Goal: Task Accomplishment & Management: Use online tool/utility

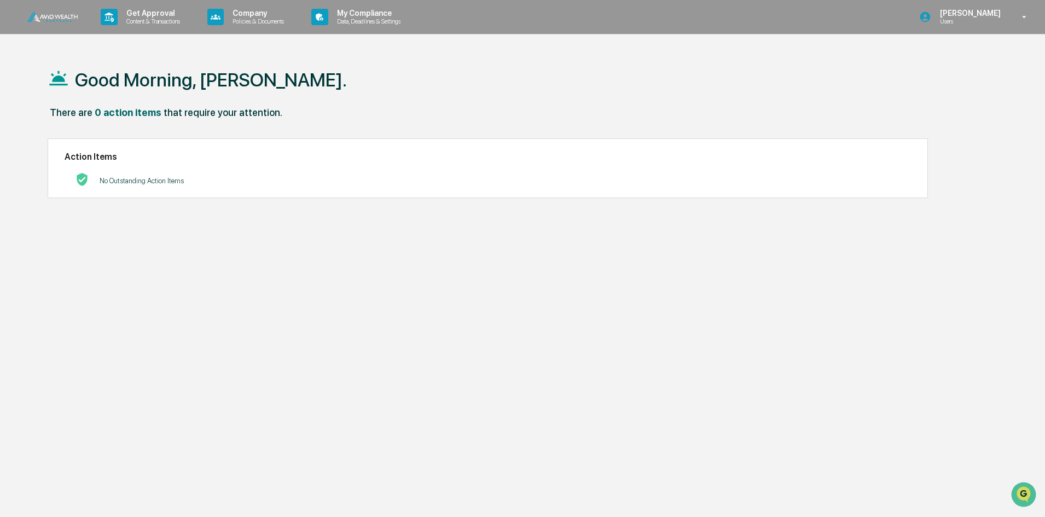
click at [956, 22] on p "Users" at bounding box center [968, 22] width 75 height 8
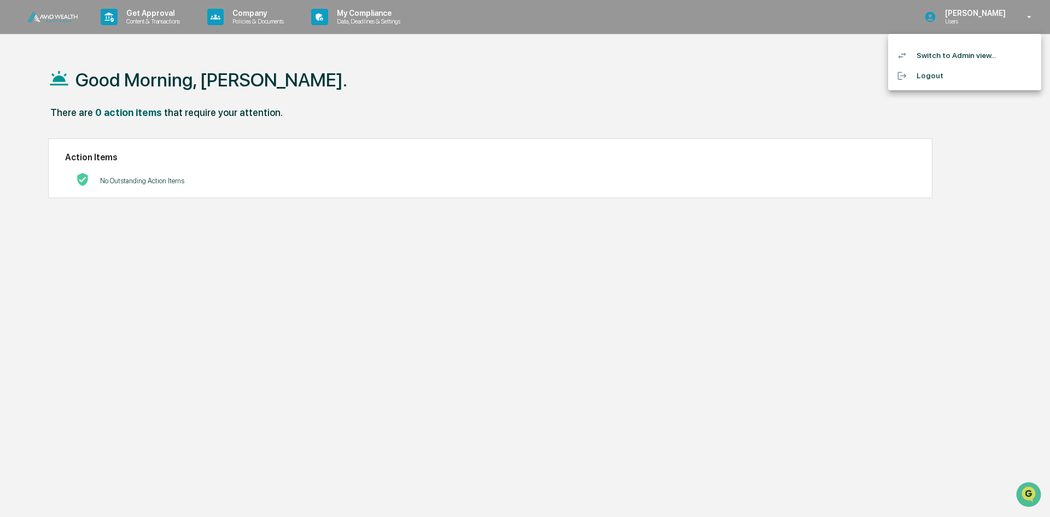
click at [948, 50] on li "Switch to Admin view..." at bounding box center [964, 55] width 153 height 20
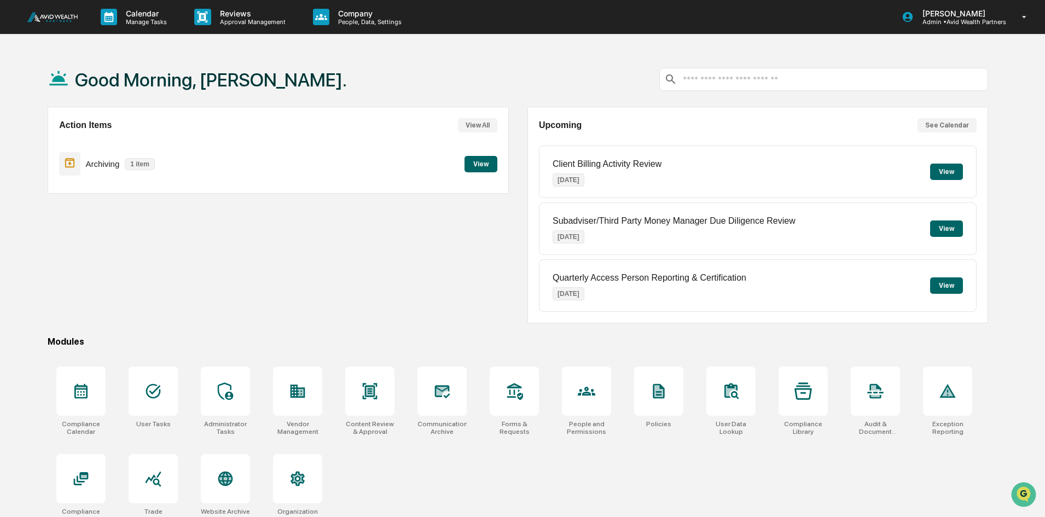
click at [487, 165] on button "View" at bounding box center [480, 164] width 33 height 16
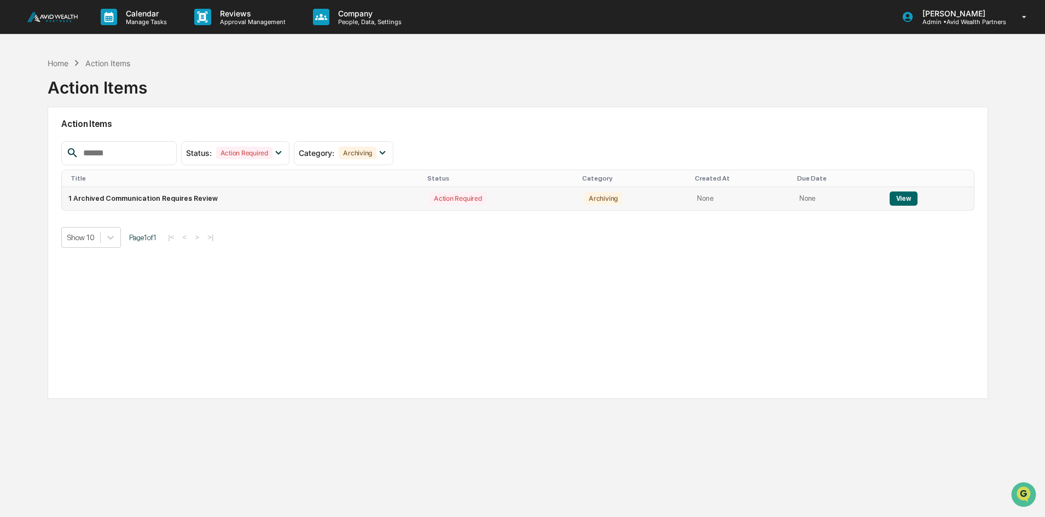
click at [901, 193] on button "View" at bounding box center [903, 198] width 28 height 14
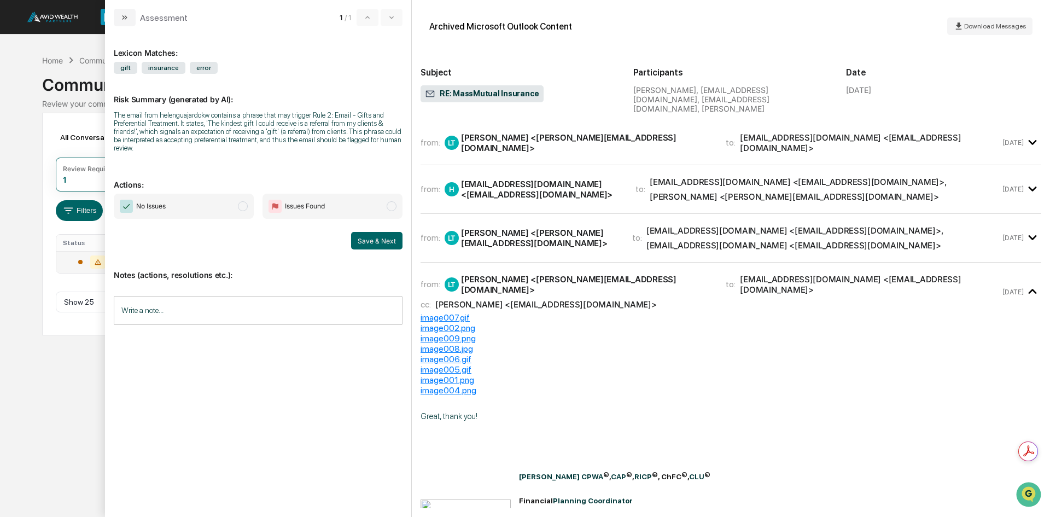
click at [164, 204] on span "No Issues" at bounding box center [151, 206] width 30 height 11
click at [382, 243] on button "Save & Next" at bounding box center [376, 241] width 51 height 18
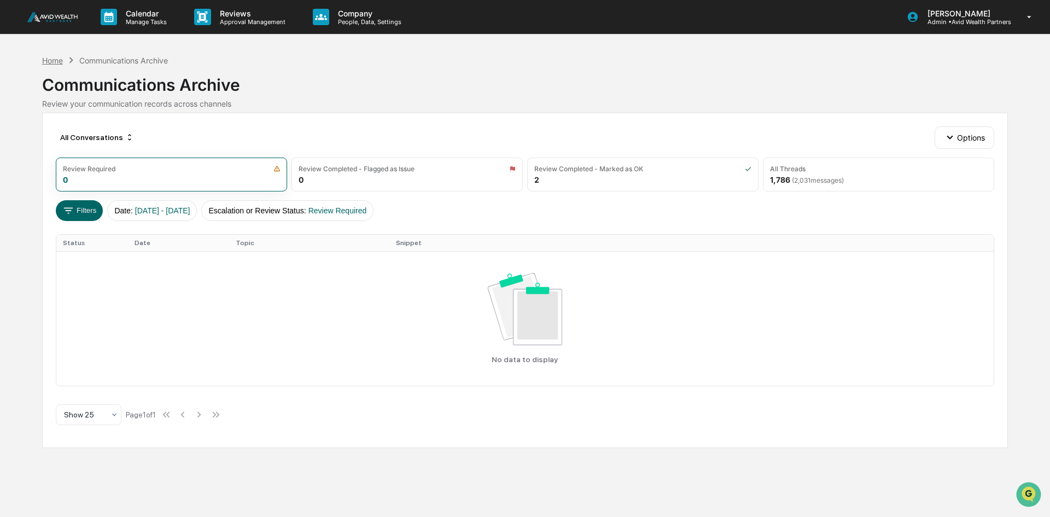
click at [58, 60] on div "Home" at bounding box center [52, 60] width 21 height 9
